Goal: Task Accomplishment & Management: Complete application form

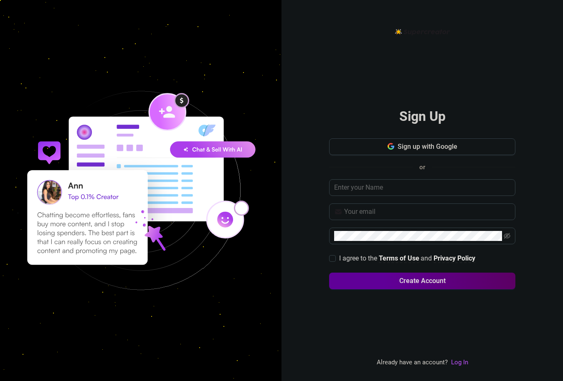
click at [403, 200] on div "Sign up with Google or I agree to the Terms of Use and Privacy Policy Create Ac…" at bounding box center [422, 218] width 186 height 159
click at [422, 182] on input "text" at bounding box center [422, 187] width 186 height 17
click at [460, 144] on button "Sign up with Google" at bounding box center [422, 147] width 186 height 17
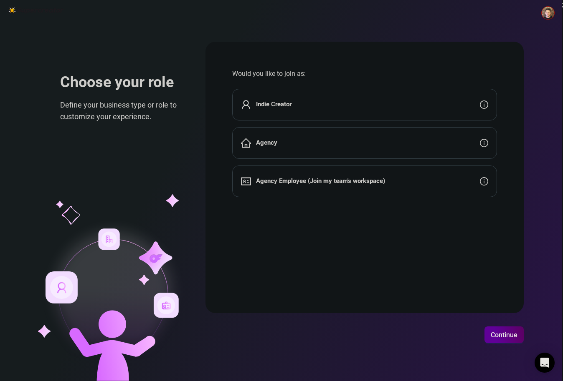
click at [397, 99] on div "Indie Creator" at bounding box center [364, 105] width 265 height 32
click at [512, 340] on button "Continue" at bounding box center [503, 335] width 39 height 17
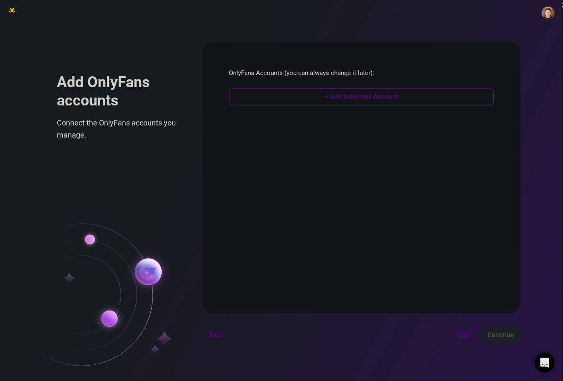
click at [384, 97] on span "+ Add OnlyFans Account" at bounding box center [360, 97] width 73 height 8
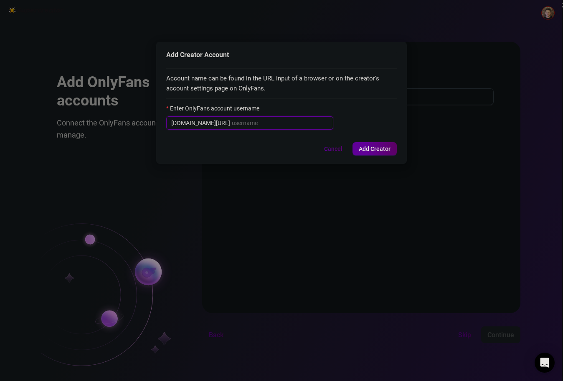
paste input "uybennett"
type input "]"
paste input "uybennett"
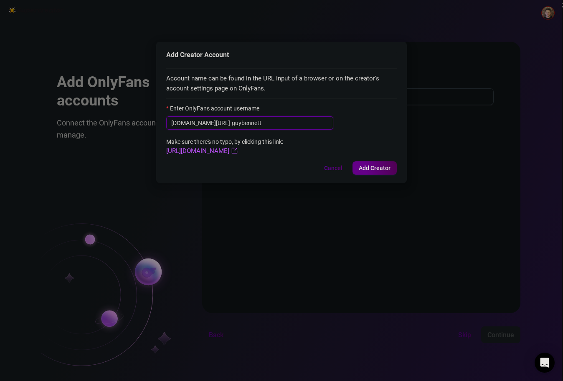
type input "guybennett"
click at [385, 166] on span "Add Creator" at bounding box center [374, 168] width 32 height 7
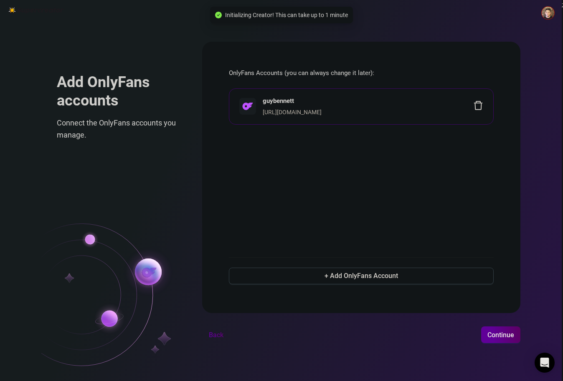
drag, startPoint x: 340, startPoint y: 106, endPoint x: 344, endPoint y: 109, distance: 5.1
click at [340, 106] on div "guybennett https://onlyfans.com/guybennett" at bounding box center [368, 106] width 210 height 21
click at [515, 324] on div "Add OnlyFans accounts Connect the OnlyFans accounts you manage. OnlyFans Accoun…" at bounding box center [280, 190] width 561 height 381
click at [525, 325] on div "Add OnlyFans accounts Connect the OnlyFans accounts you manage. OnlyFans Accoun…" at bounding box center [280, 190] width 561 height 381
drag, startPoint x: 553, startPoint y: 335, endPoint x: 548, endPoint y: 335, distance: 5.0
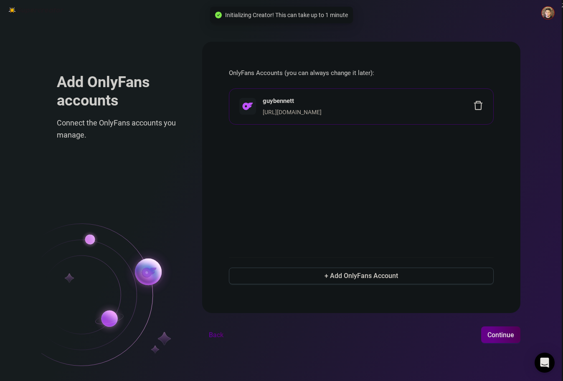
click at [520, 335] on button "Continue" at bounding box center [500, 335] width 39 height 17
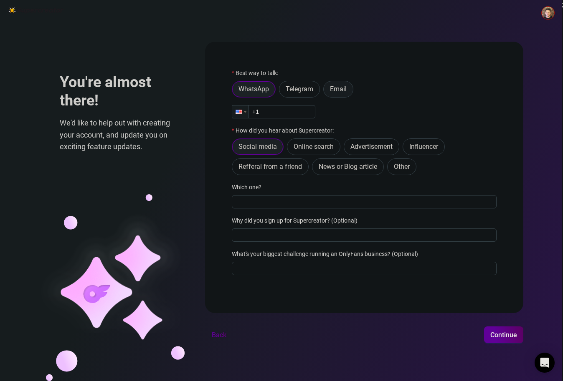
click at [342, 89] on span "Email" at bounding box center [338, 89] width 17 height 8
click at [326, 91] on input "Email" at bounding box center [326, 91] width 0 height 0
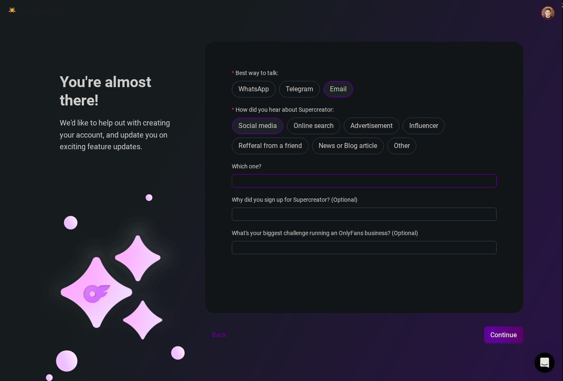
click at [286, 181] on input "Which one?" at bounding box center [364, 180] width 265 height 13
click at [532, 337] on div "You're almost there! We'd like to help out with creating your account, and upda…" at bounding box center [280, 190] width 561 height 381
click at [523, 337] on button "Continue" at bounding box center [503, 335] width 39 height 17
